Goal: Task Accomplishment & Management: Use online tool/utility

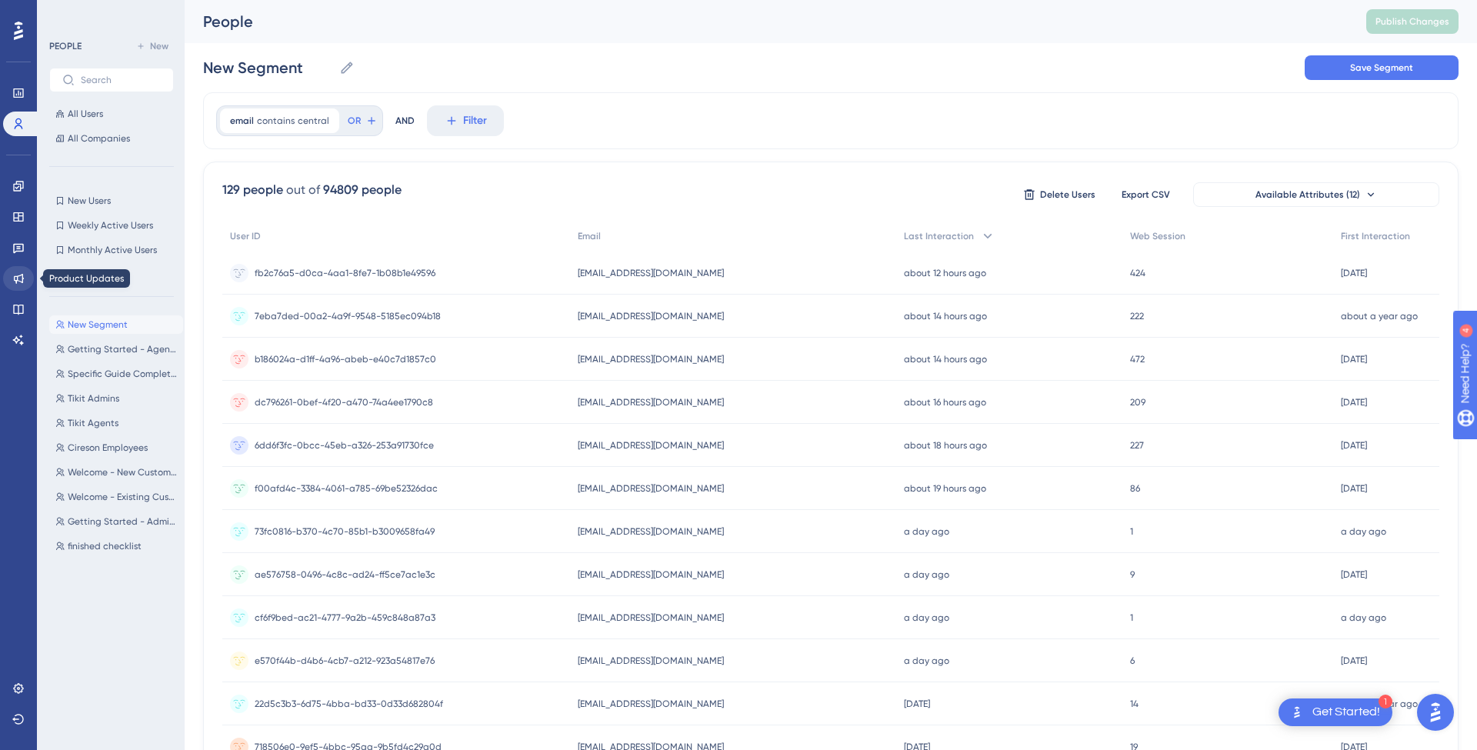
click at [22, 281] on icon at bounding box center [19, 279] width 10 height 10
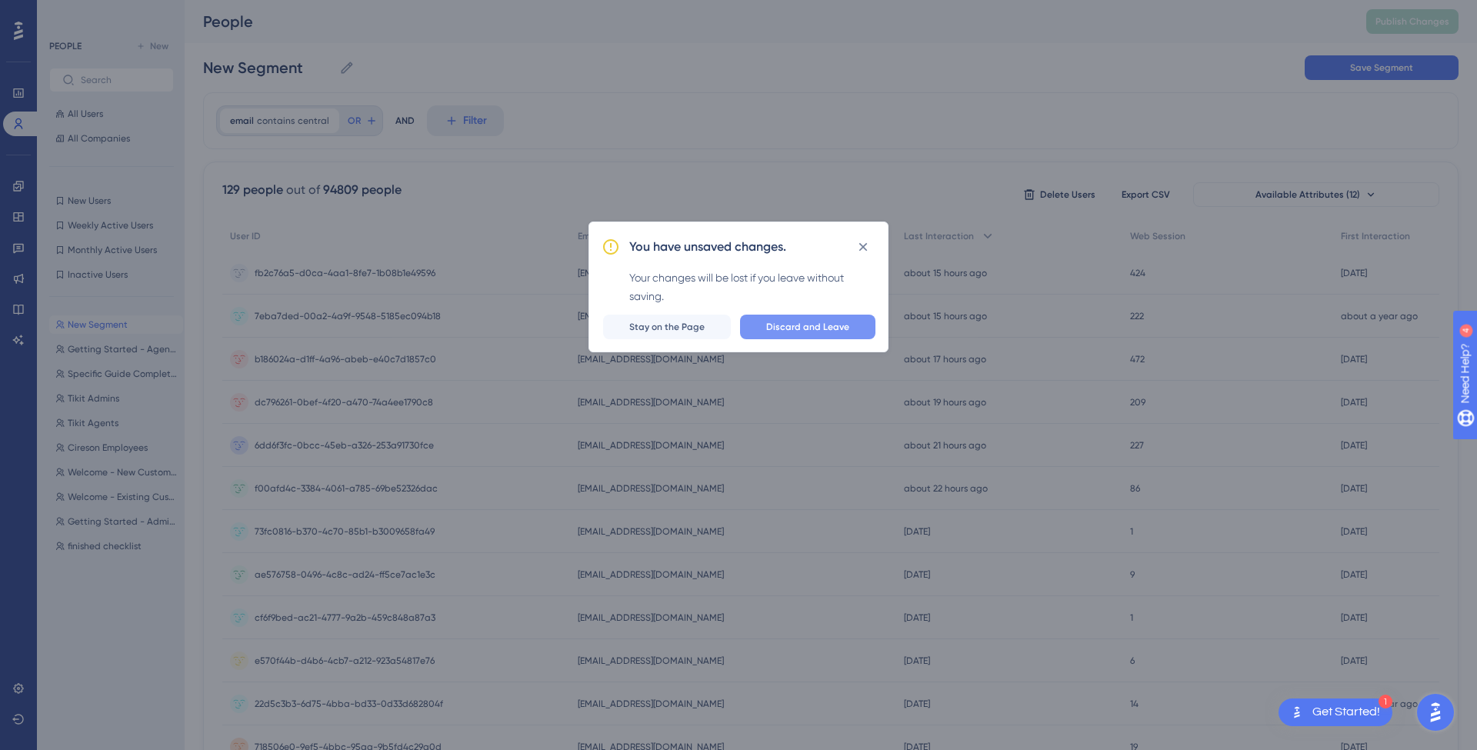
click at [781, 325] on span "Discard and Leave" at bounding box center [807, 327] width 83 height 12
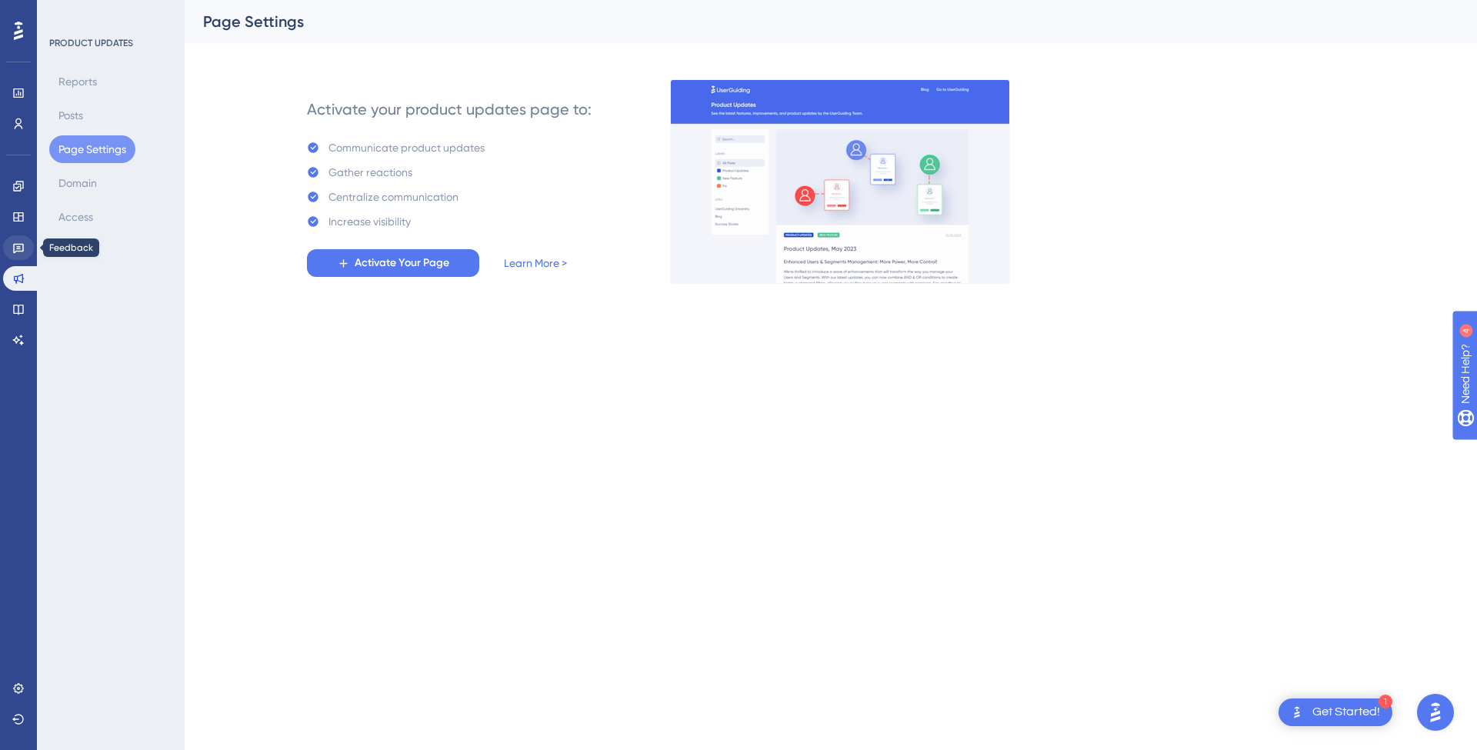
click at [16, 248] on icon at bounding box center [18, 247] width 12 height 12
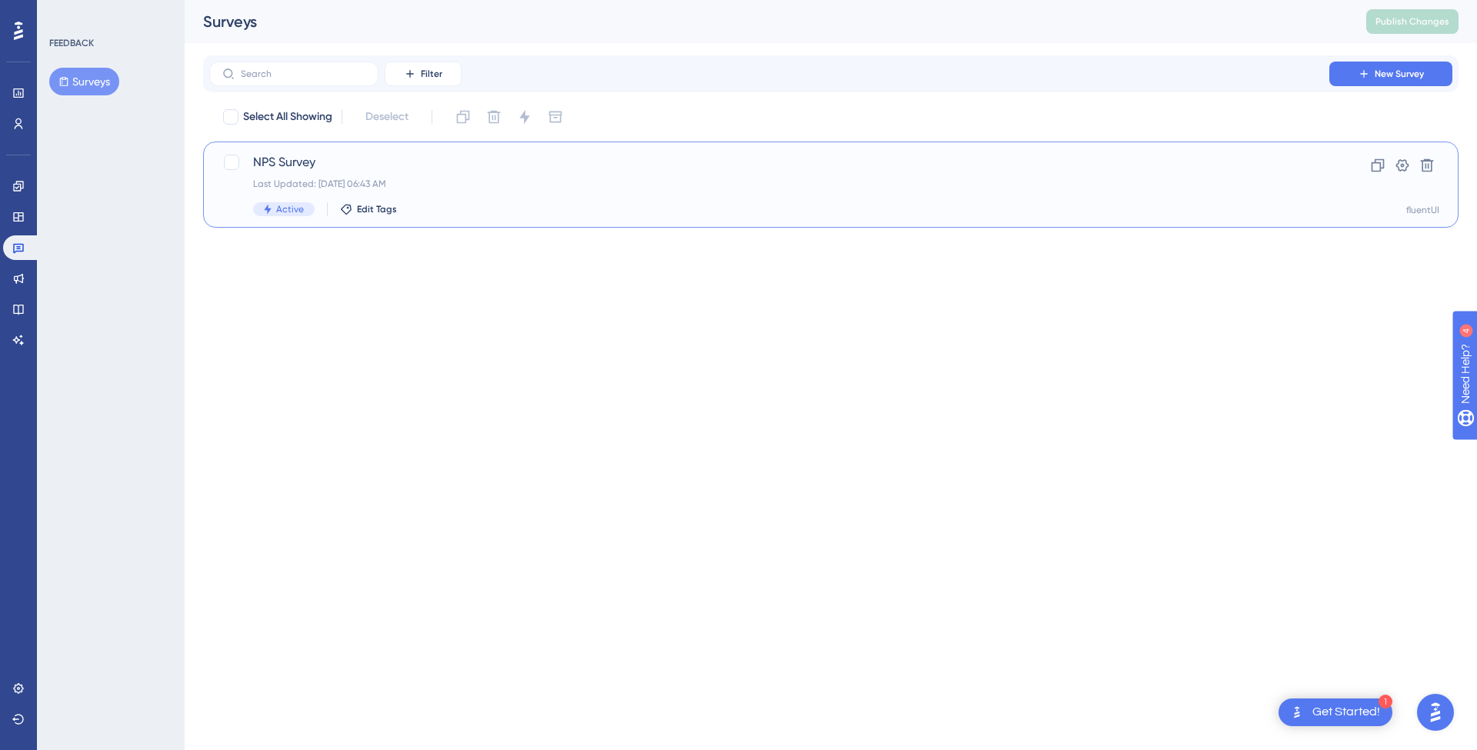
click at [386, 158] on span "NPS Survey" at bounding box center [769, 162] width 1032 height 18
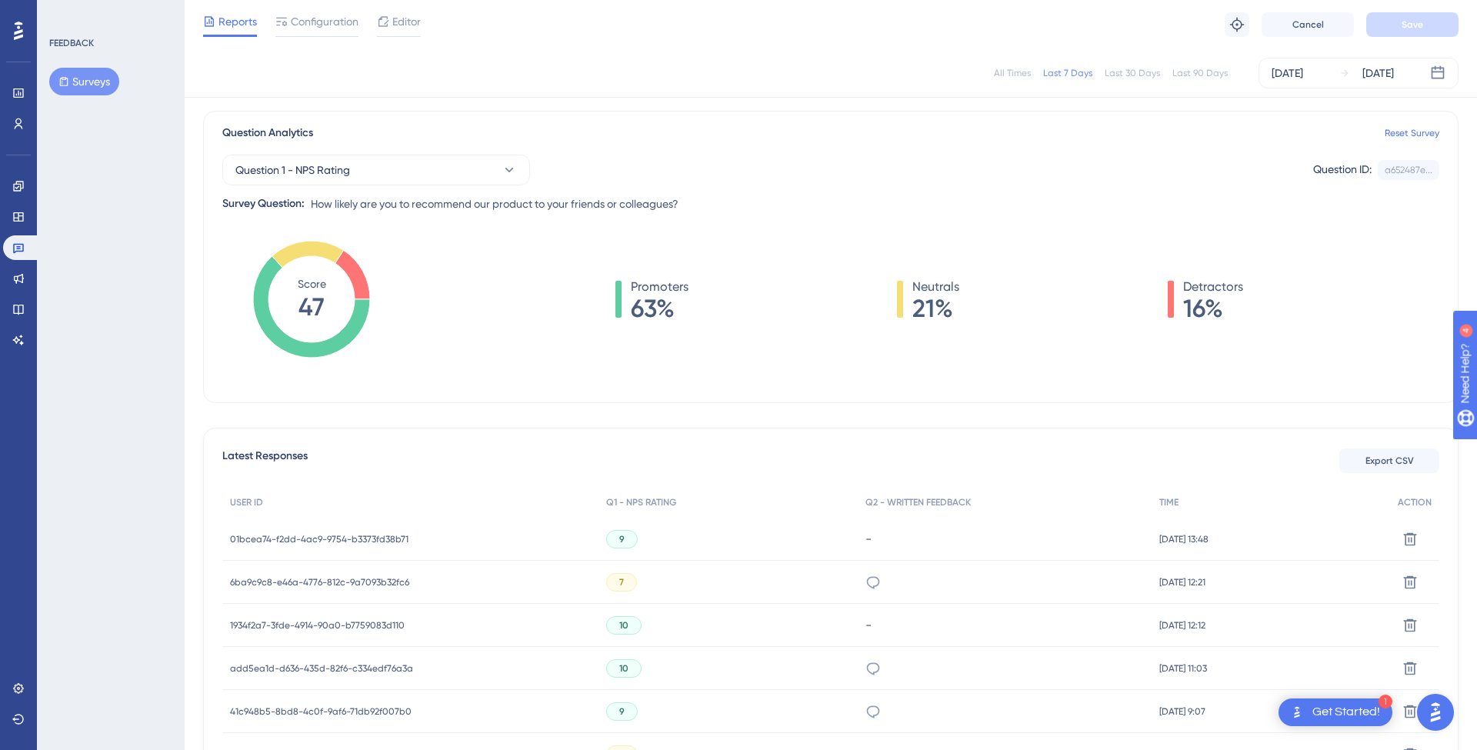
scroll to position [107, 0]
click at [1022, 75] on div "All Times" at bounding box center [1012, 73] width 37 height 12
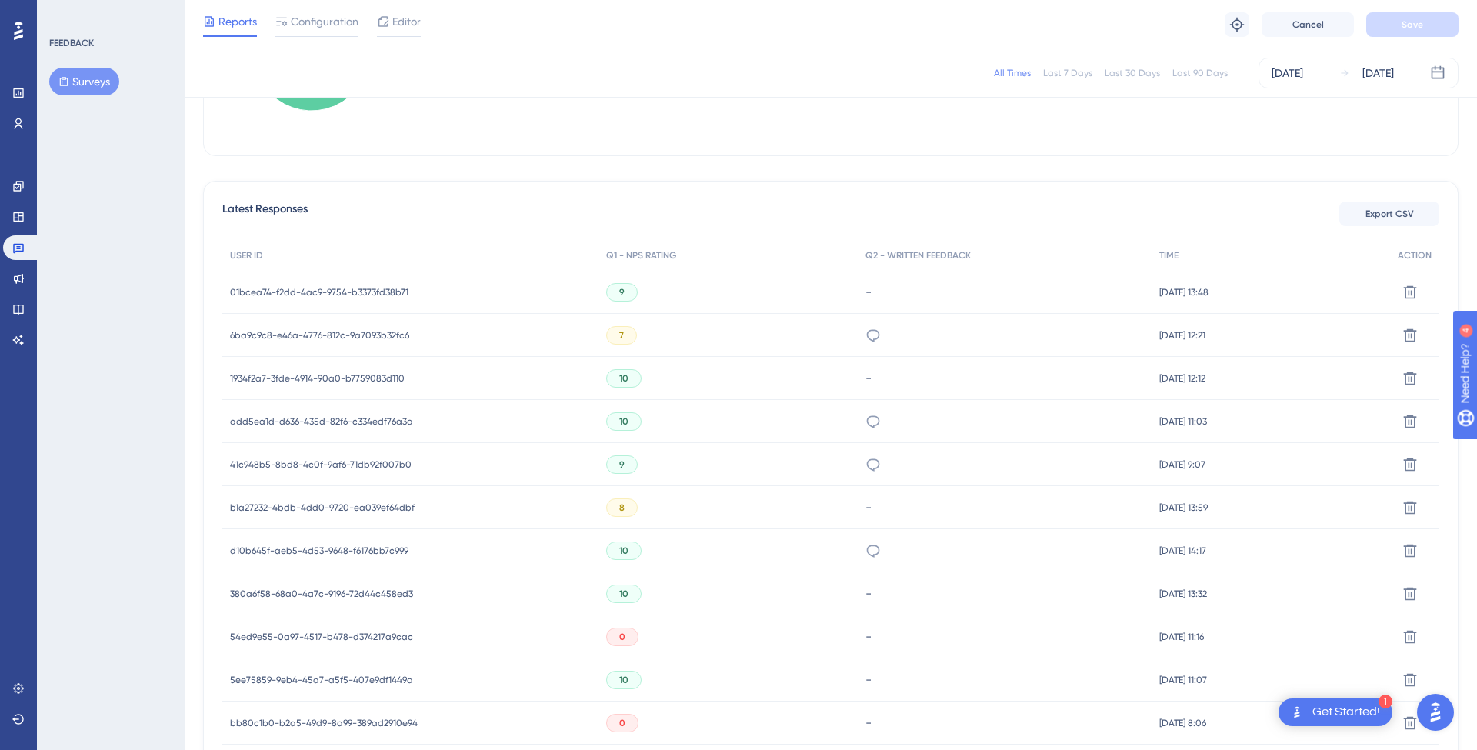
scroll to position [516, 0]
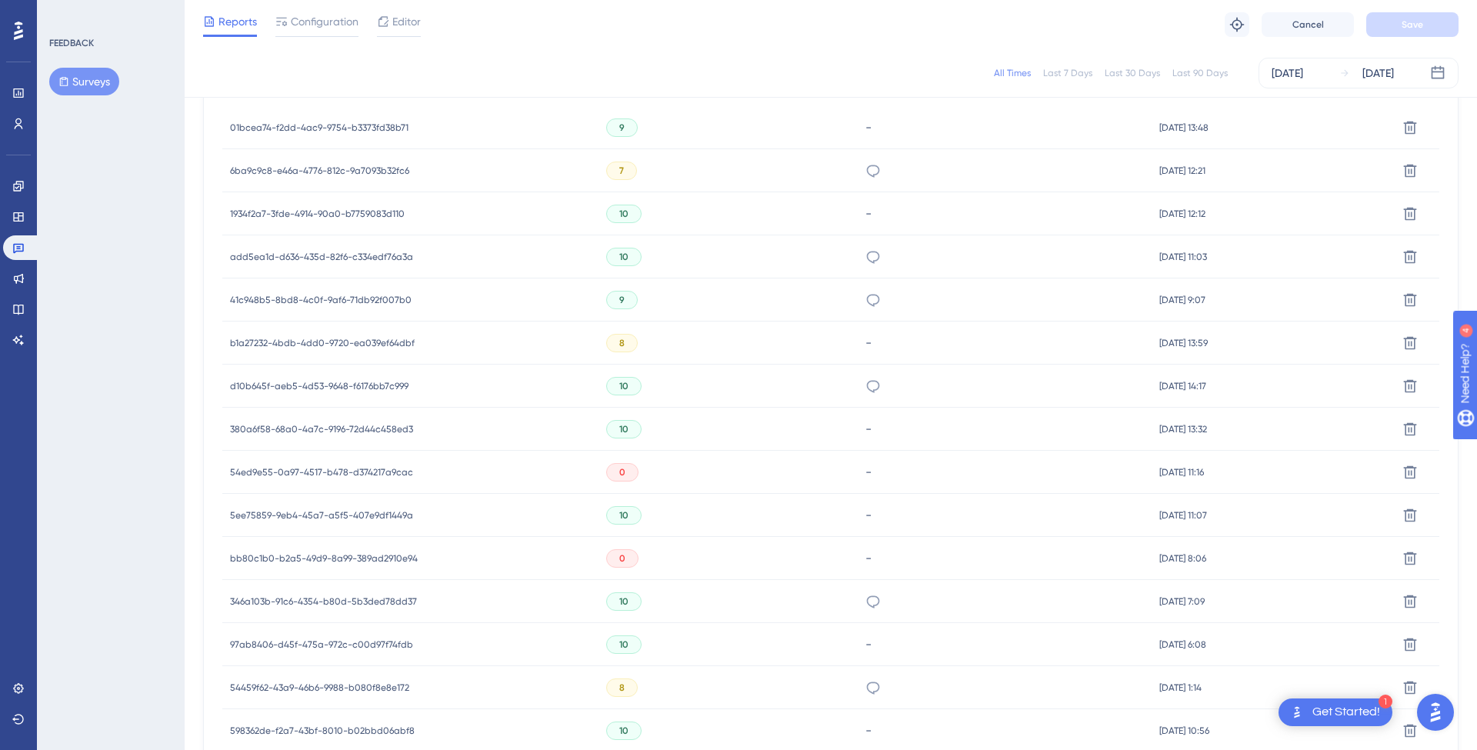
click at [357, 383] on span "d10b645f-aeb5-4d53-9648-f6176bb7c999" at bounding box center [319, 386] width 178 height 12
